Goal: Task Accomplishment & Management: Use online tool/utility

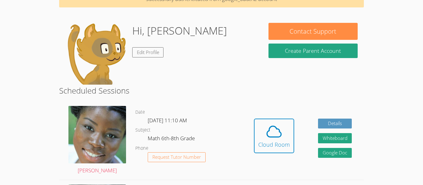
scroll to position [38, 0]
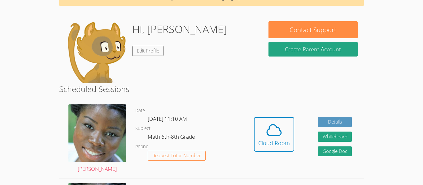
click at [268, 133] on icon at bounding box center [273, 130] width 17 height 17
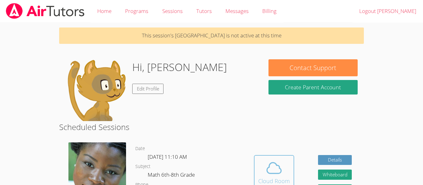
click at [270, 169] on icon at bounding box center [273, 168] width 17 height 17
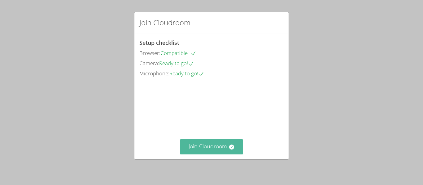
click at [188, 147] on button "Join Cloudroom" at bounding box center [211, 147] width 63 height 15
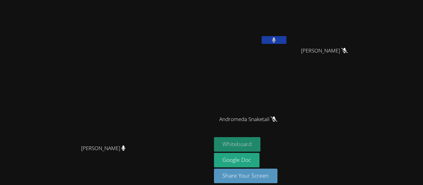
click at [236, 150] on button "Whiteboard" at bounding box center [237, 144] width 47 height 15
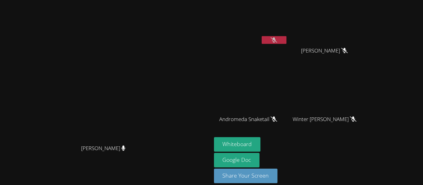
click at [288, 36] on video at bounding box center [251, 22] width 74 height 41
click at [286, 38] on button at bounding box center [274, 40] width 25 height 8
click at [277, 41] on icon at bounding box center [274, 39] width 7 height 5
click at [286, 43] on button at bounding box center [274, 40] width 25 height 8
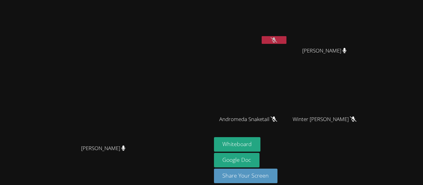
click at [277, 41] on icon at bounding box center [274, 39] width 7 height 5
click at [286, 38] on button at bounding box center [274, 40] width 25 height 8
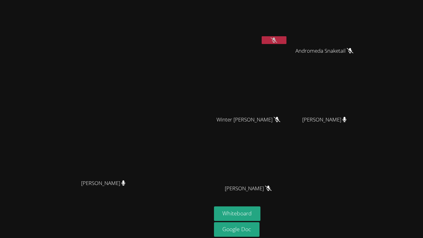
click at [140, 44] on div "[PERSON_NAME] [PERSON_NAME]" at bounding box center [105, 130] width 207 height 256
